Goal: Navigation & Orientation: Find specific page/section

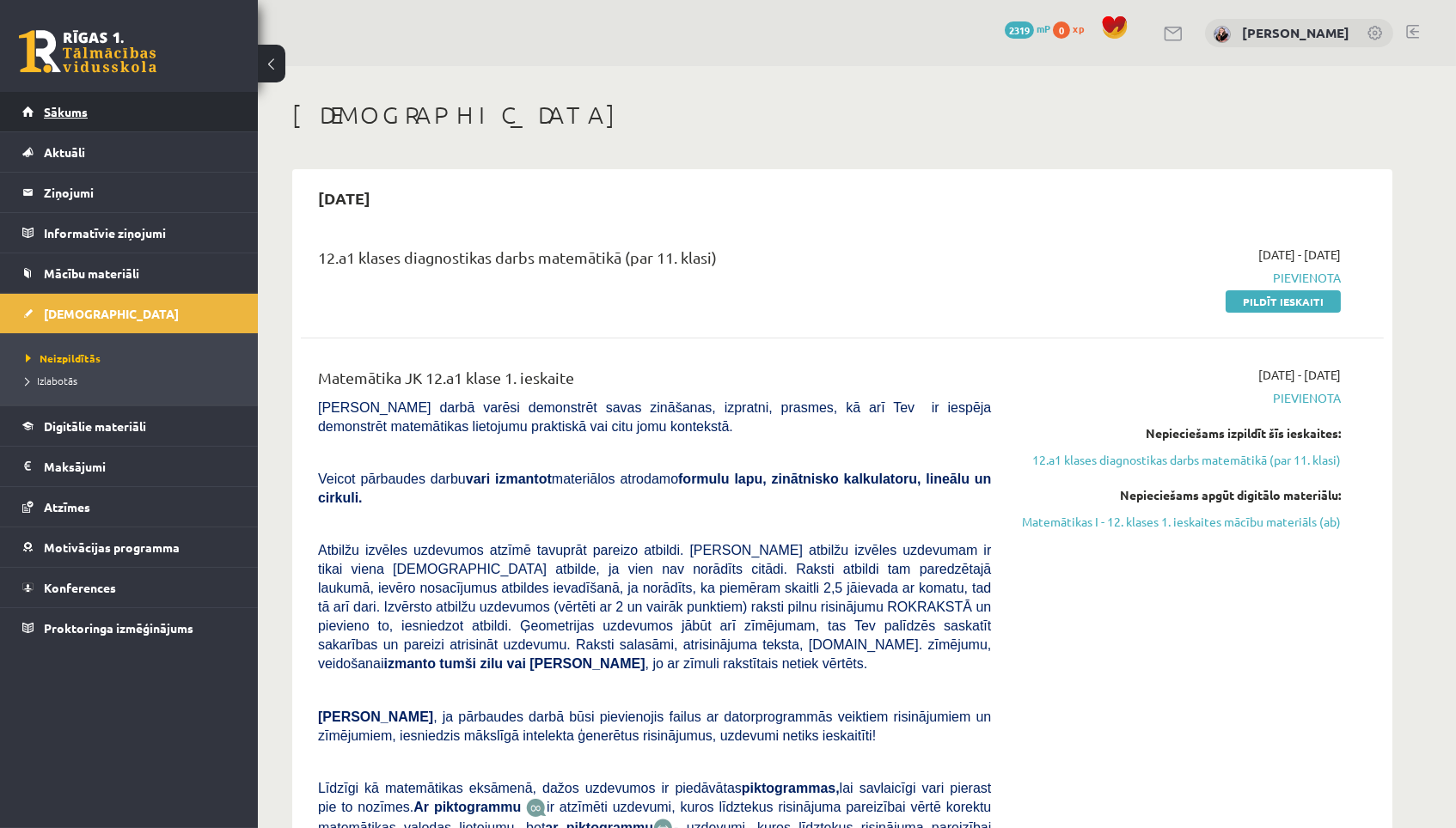
click at [224, 105] on link "Sākums" at bounding box center [129, 111] width 214 height 40
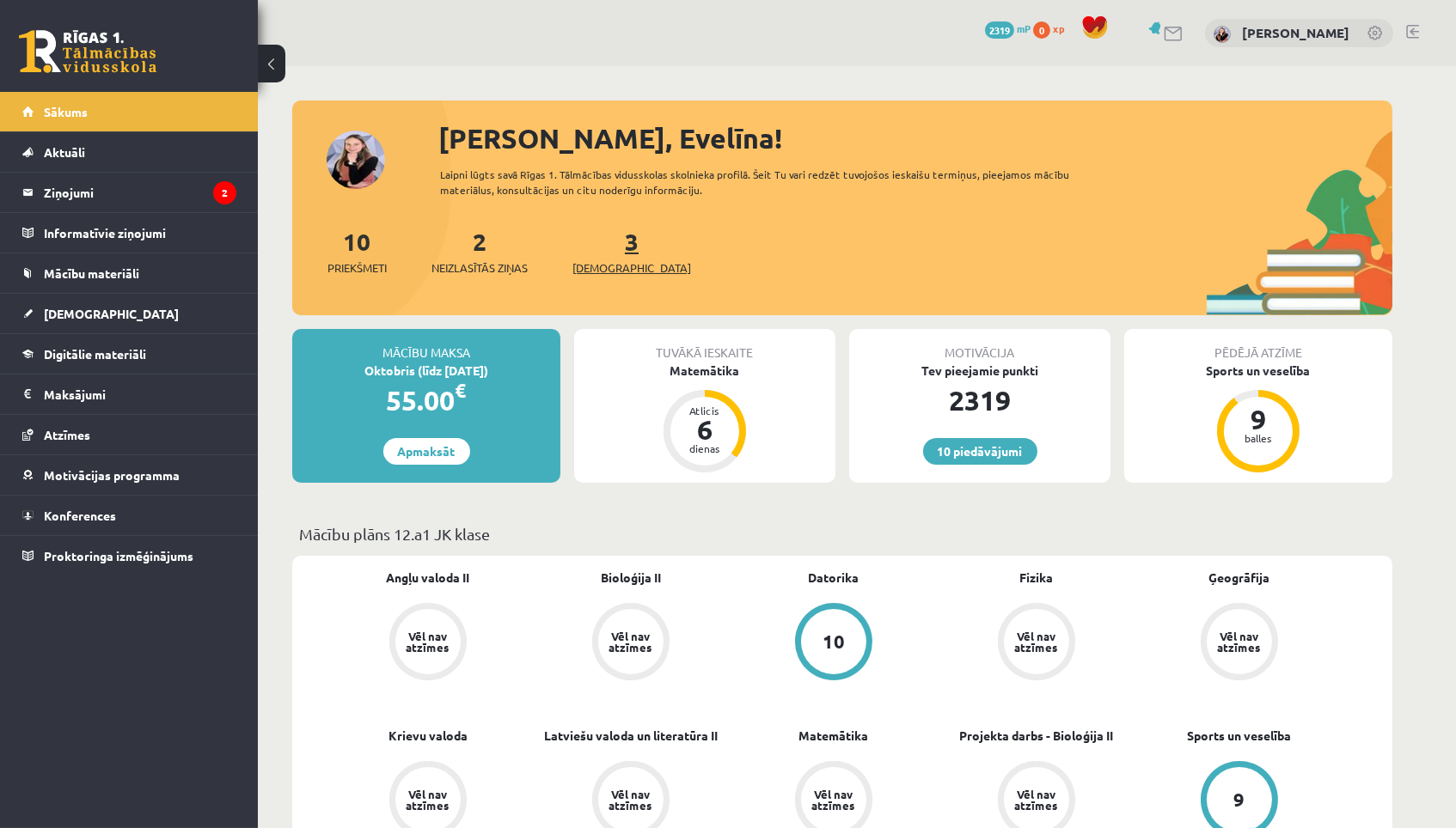
click at [603, 243] on link "3 Ieskaites" at bounding box center [632, 251] width 119 height 51
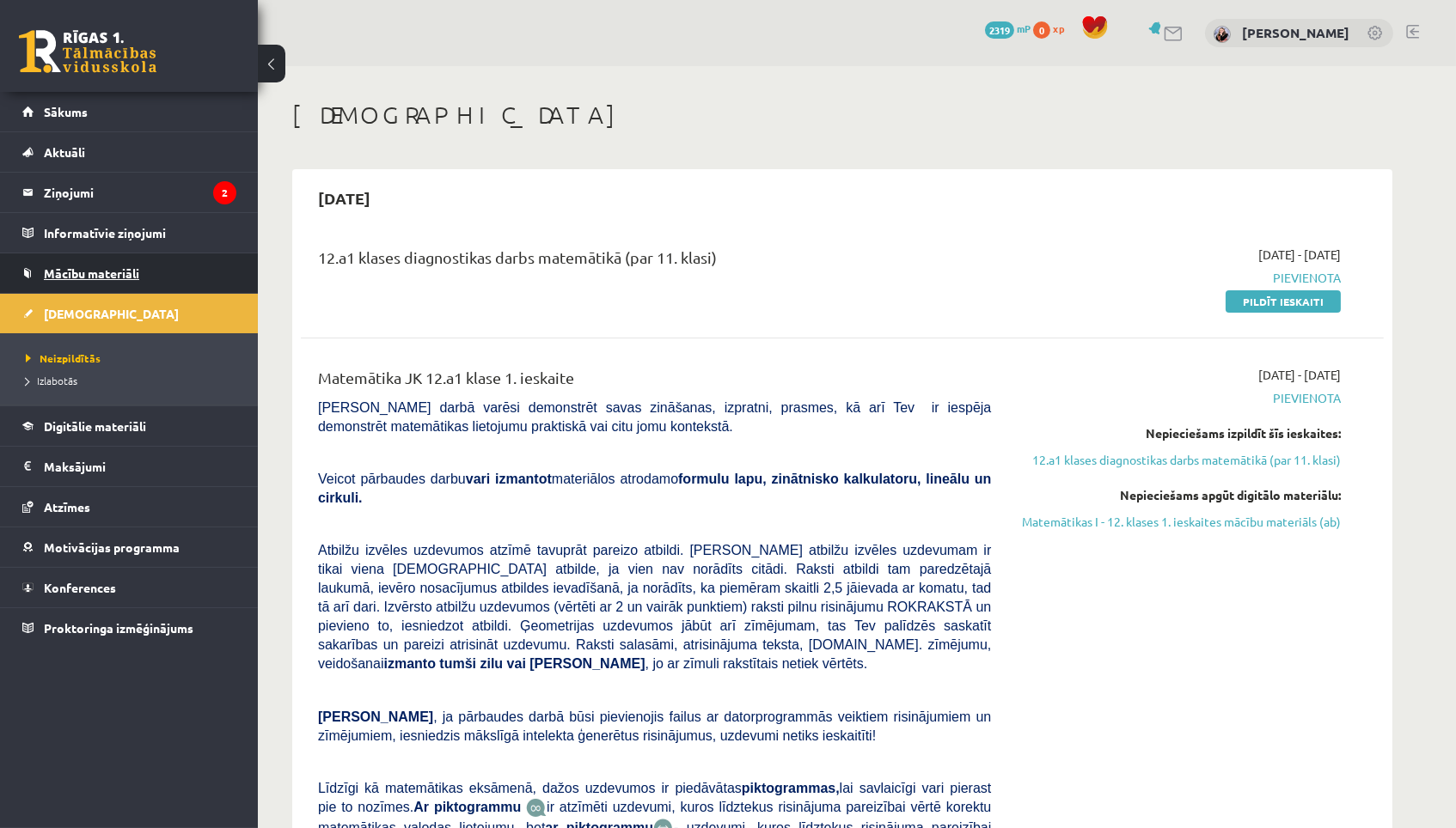
drag, startPoint x: 262, startPoint y: 462, endPoint x: 223, endPoint y: 285, distance: 181.2
click at [212, 175] on legend "Ziņojumi 2" at bounding box center [140, 192] width 193 height 40
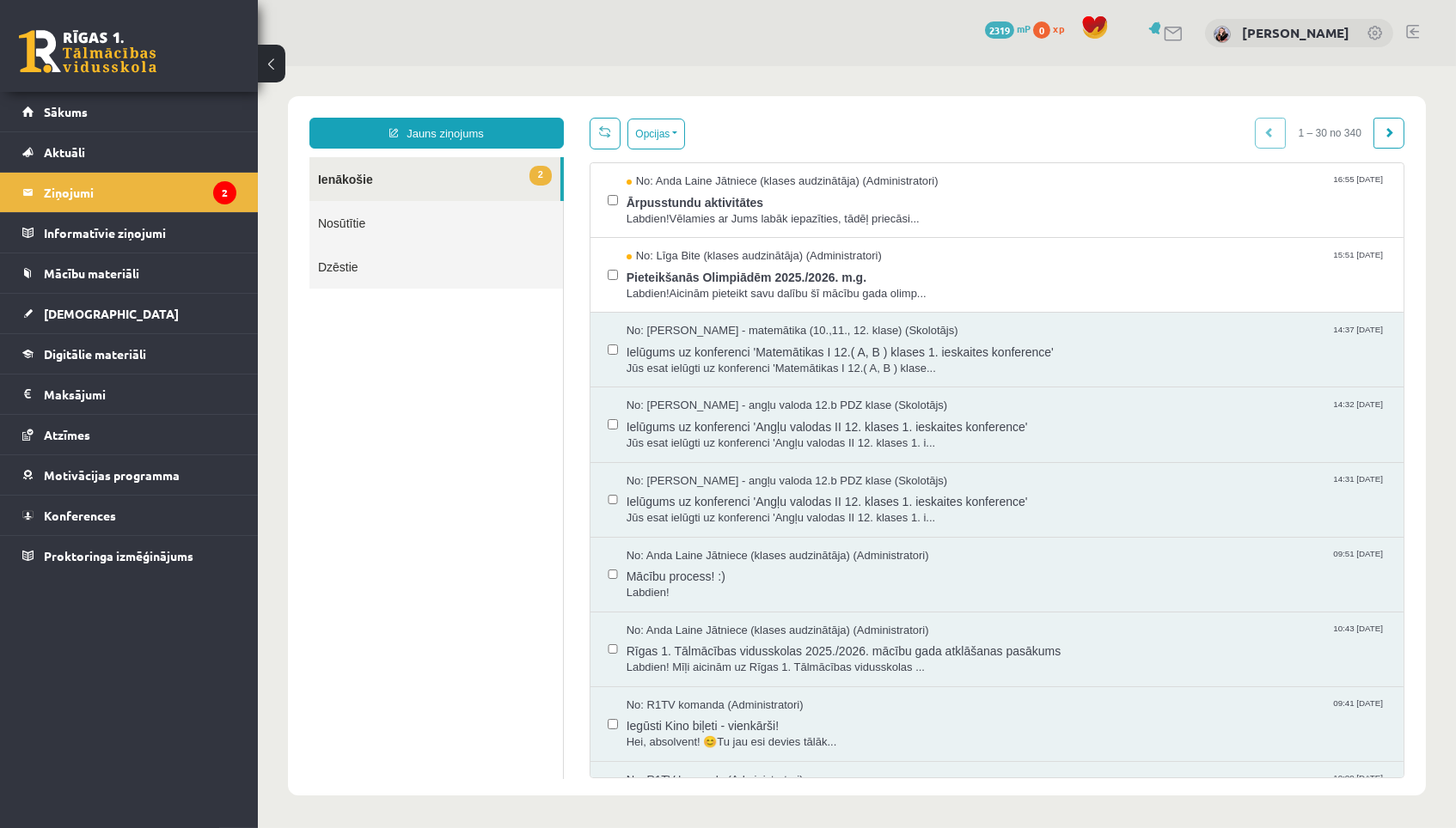
click at [346, 185] on link "2 Ienākošie" at bounding box center [434, 179] width 251 height 44
click at [708, 198] on span "Ārpusstundu aktivitātes" at bounding box center [1005, 200] width 759 height 21
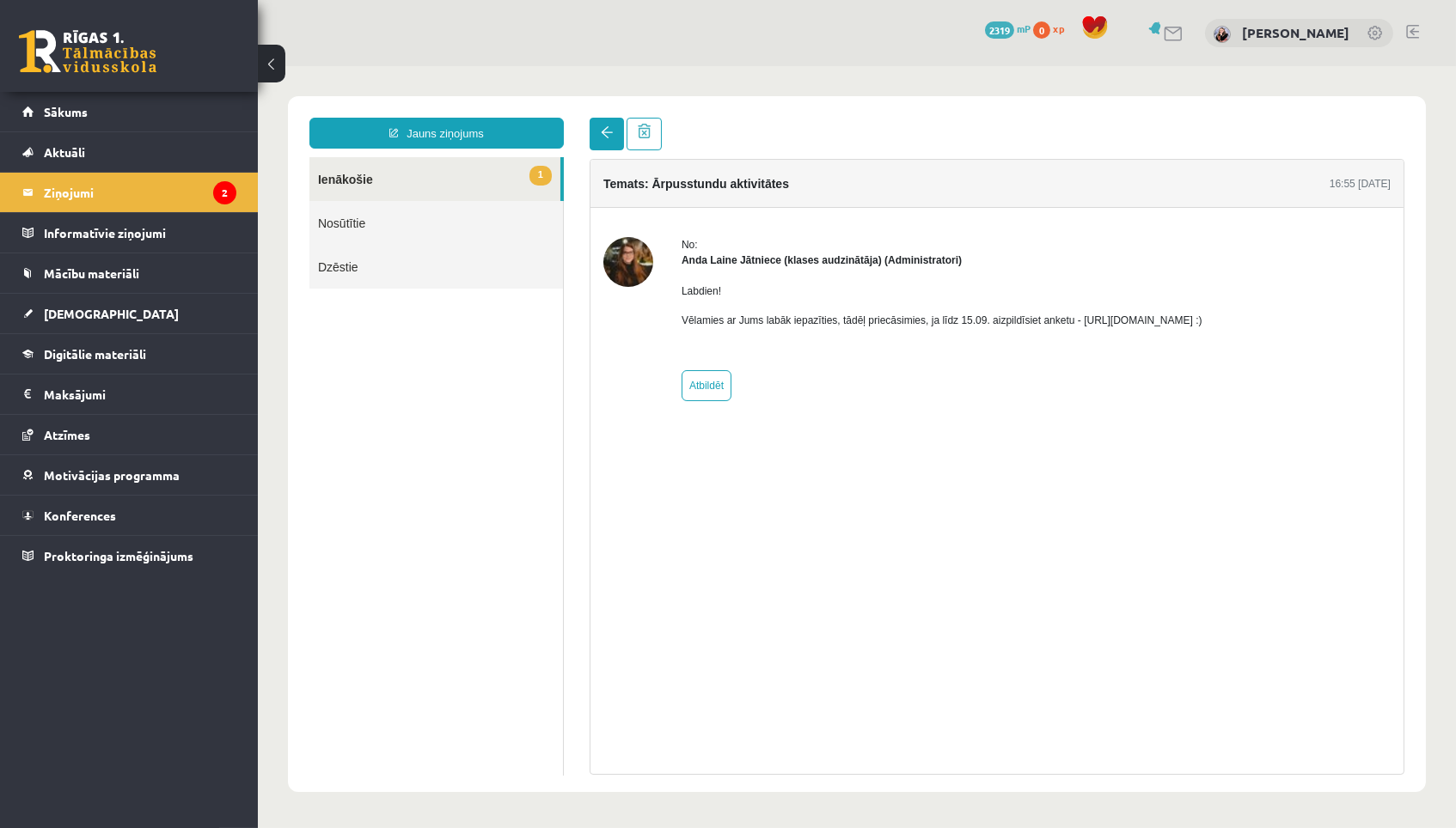
click at [597, 135] on link at bounding box center [605, 134] width 34 height 33
click at [601, 143] on link at bounding box center [605, 134] width 34 height 33
click at [601, 137] on span at bounding box center [605, 132] width 12 height 12
click at [605, 126] on link at bounding box center [605, 134] width 34 height 33
click at [544, 181] on span "1" at bounding box center [539, 175] width 22 height 19
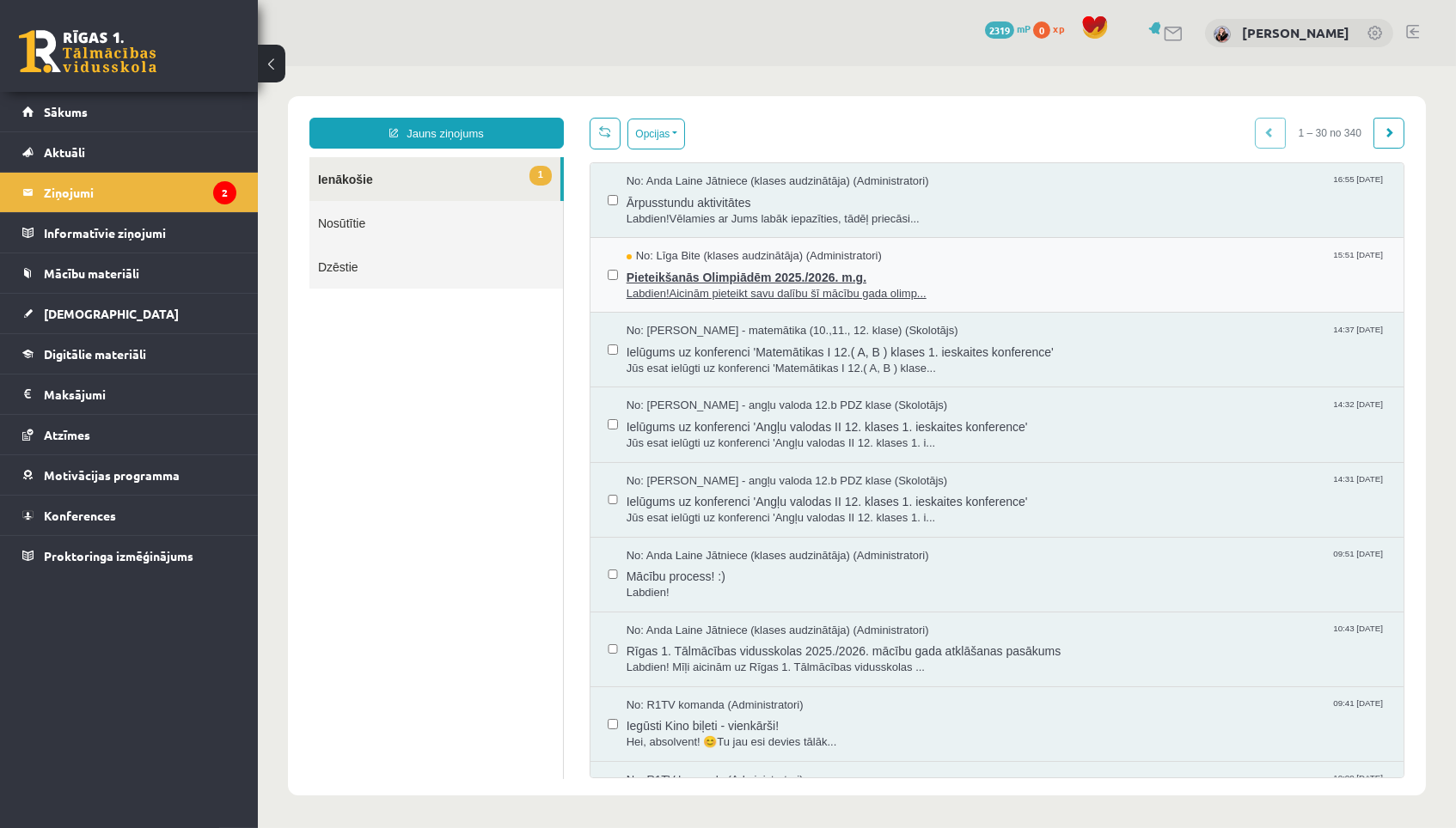
click at [797, 286] on span "Labdien!Aicinām pieteikt savu dalību šī mācību gada olimp..." at bounding box center [1005, 294] width 759 height 17
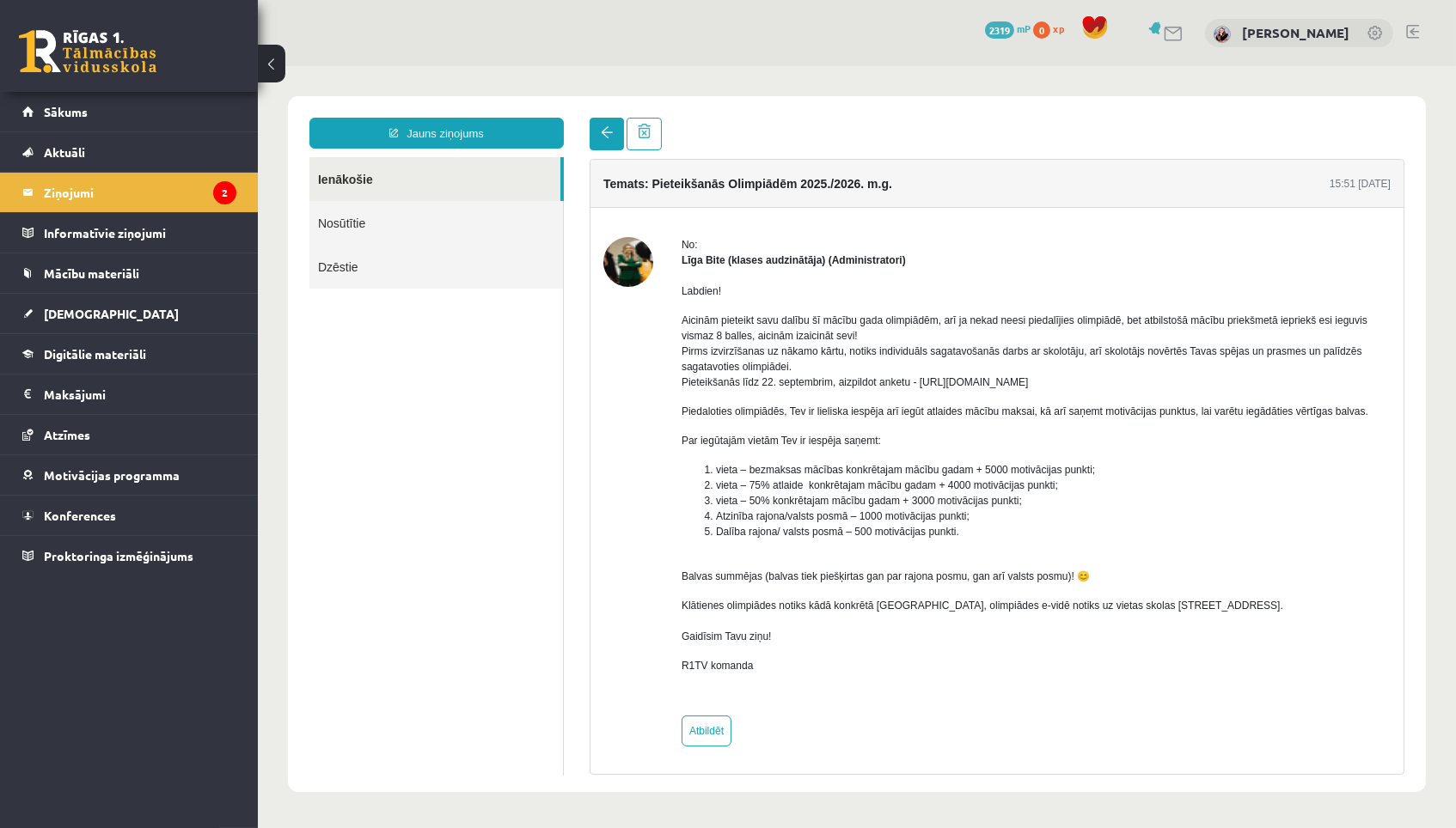
click at [593, 131] on link at bounding box center [605, 134] width 34 height 33
click at [596, 128] on link at bounding box center [605, 134] width 34 height 33
click at [324, 422] on ul "Ienākošie Nosūtītie Dzēstie" at bounding box center [435, 467] width 254 height 619
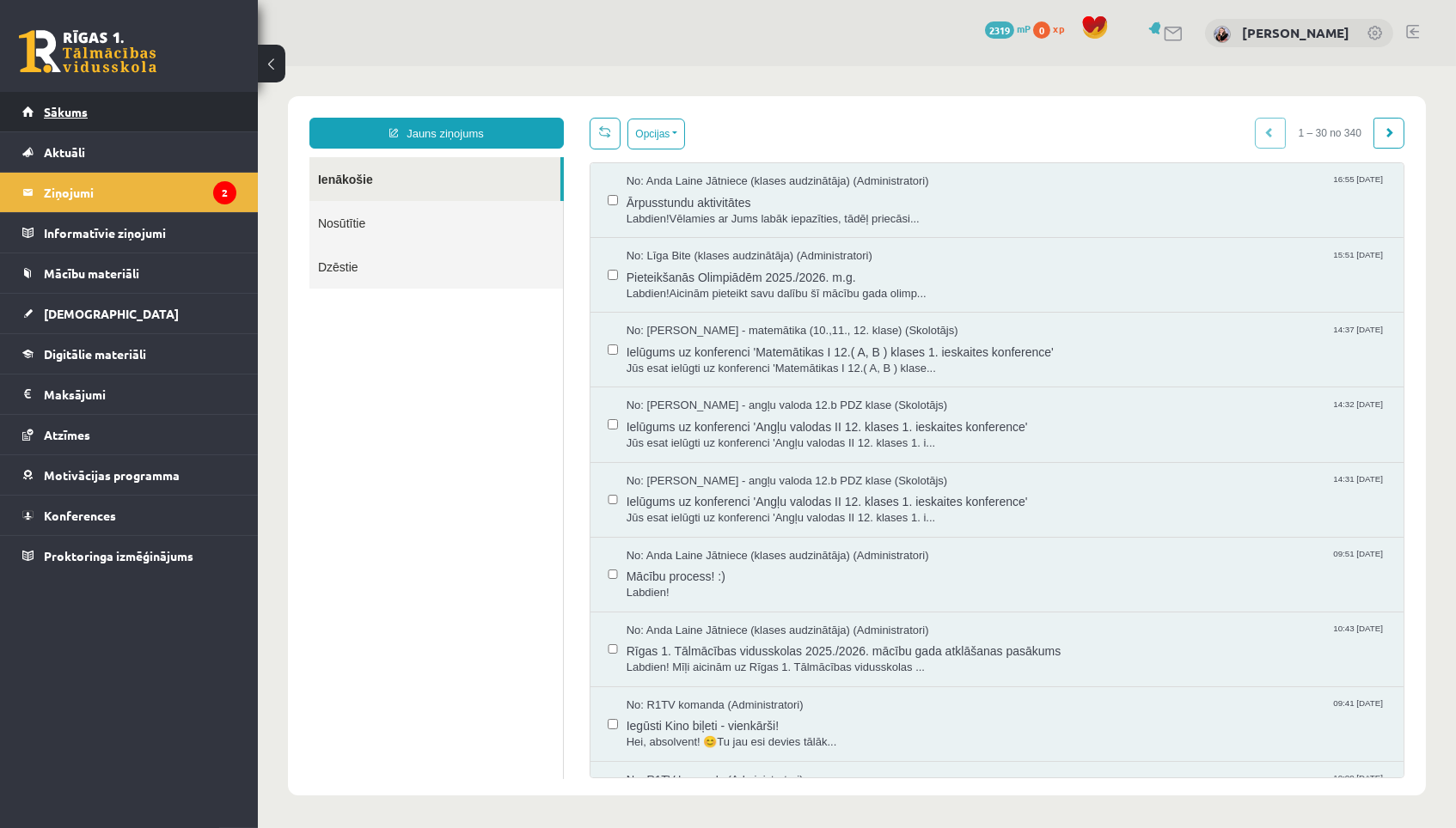
click at [200, 116] on link "Sākums" at bounding box center [129, 111] width 214 height 40
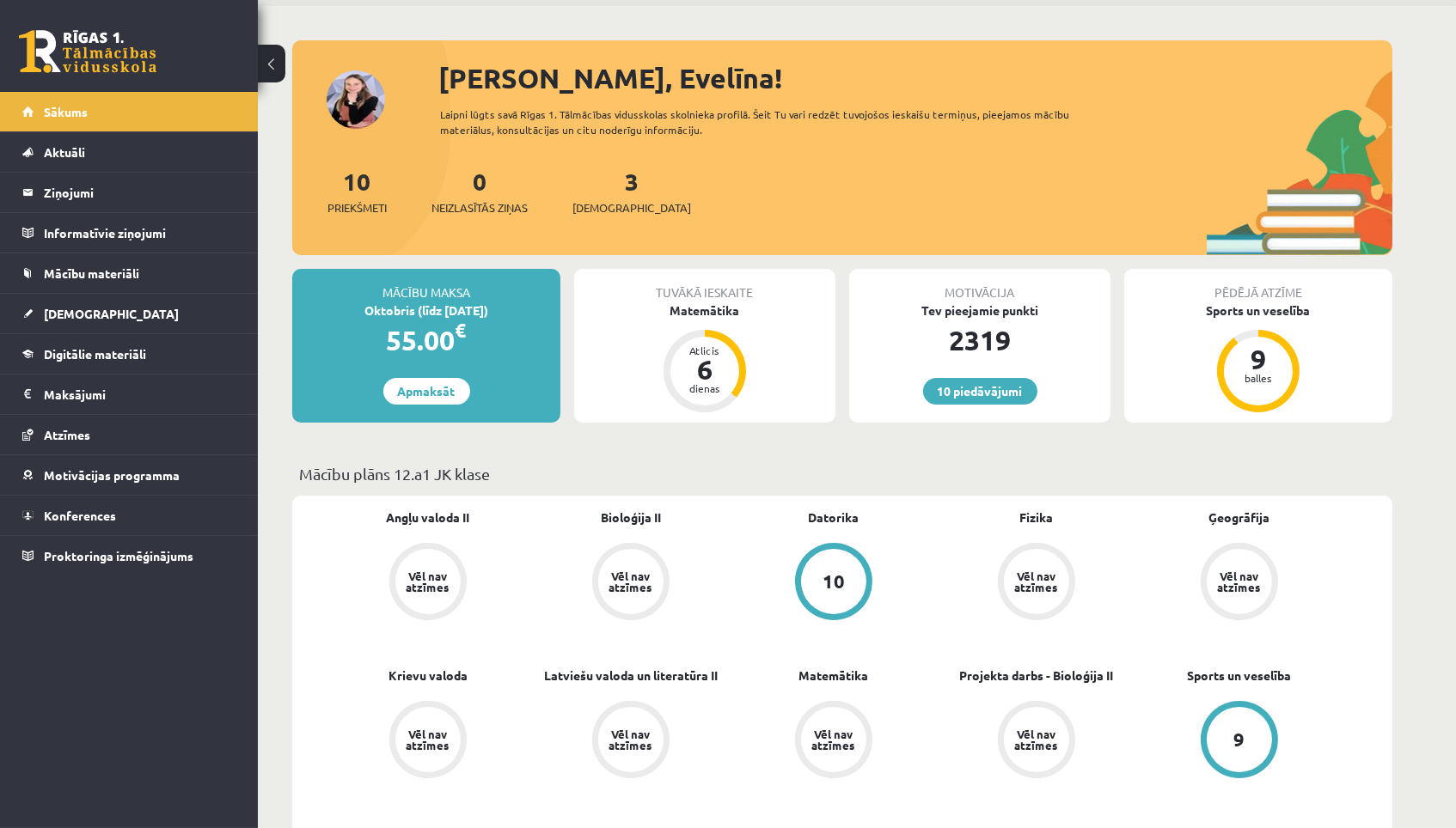
scroll to position [55, 0]
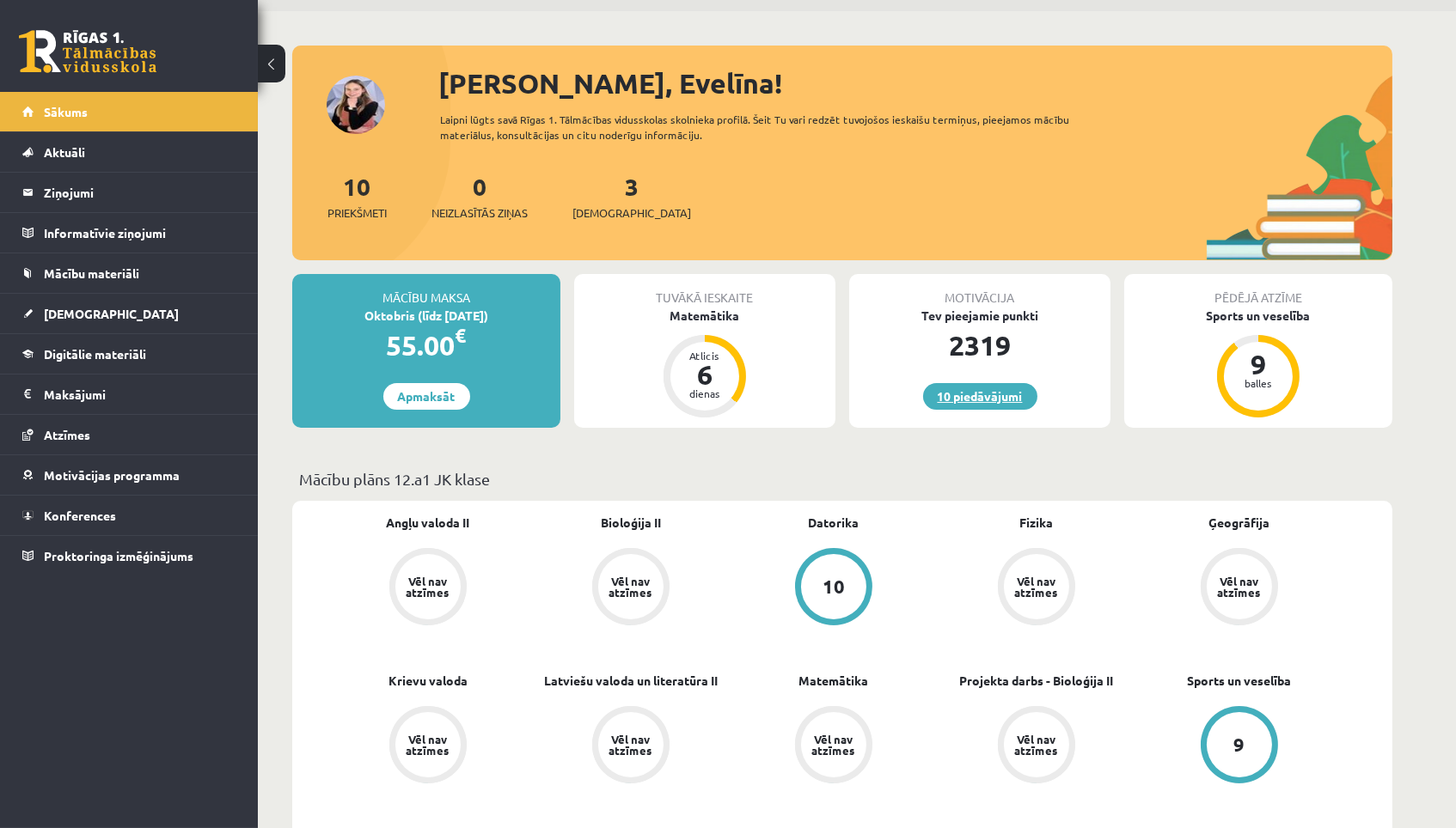
click at [1003, 397] on link "10 piedāvājumi" at bounding box center [979, 396] width 114 height 26
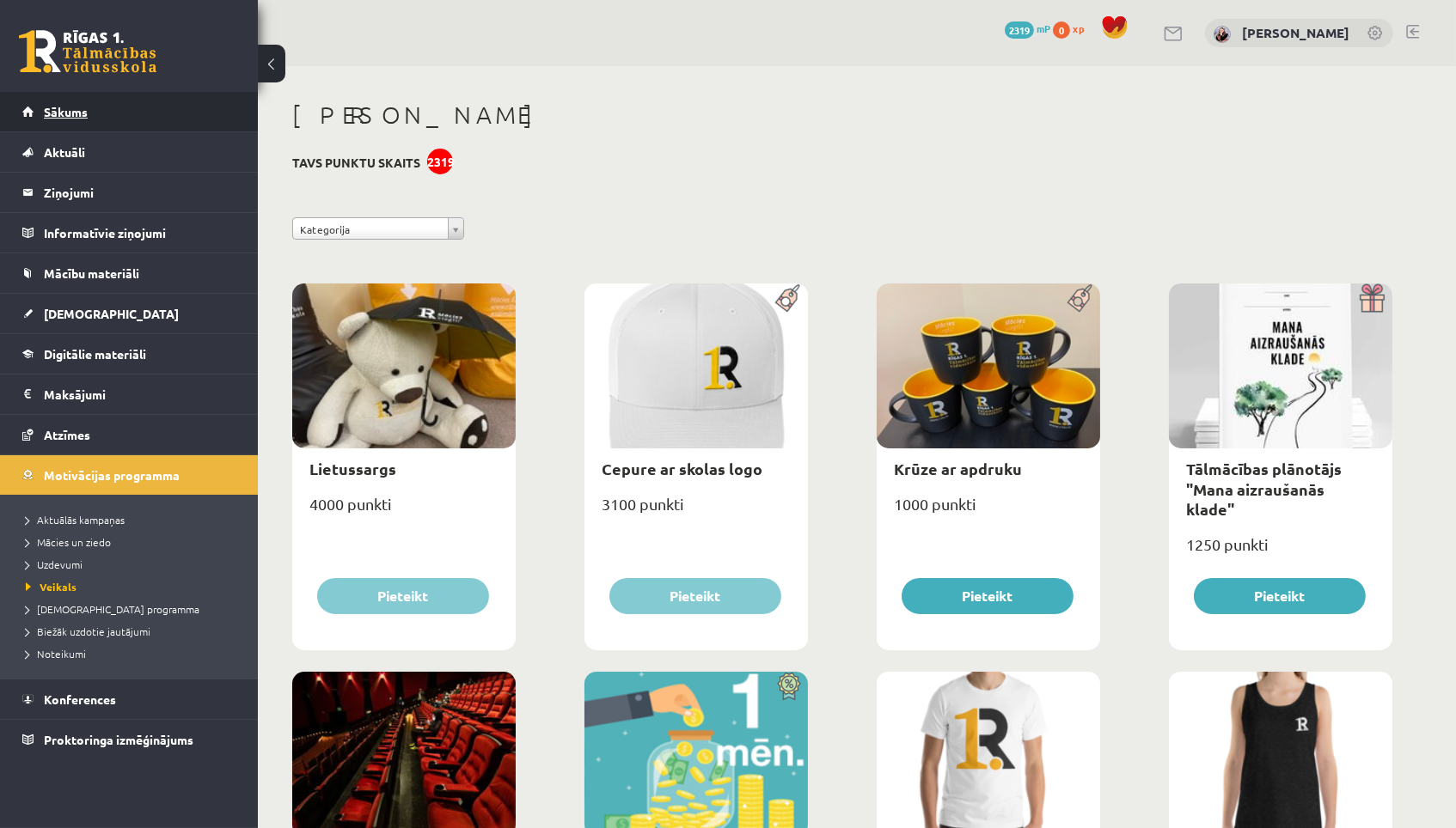
click at [135, 113] on link "Sākums" at bounding box center [129, 111] width 214 height 40
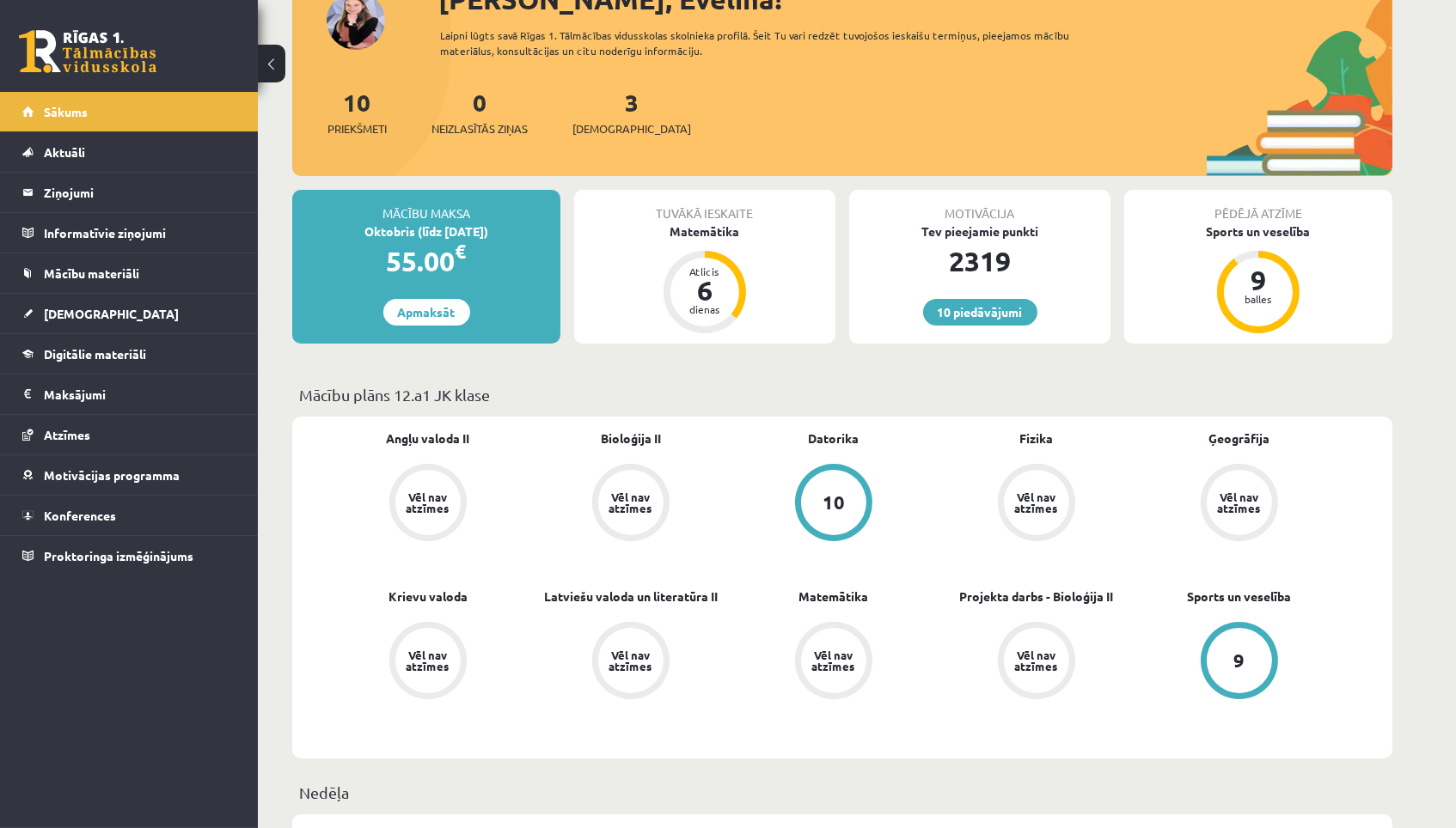
scroll to position [140, 0]
